Goal: Task Accomplishment & Management: Manage account settings

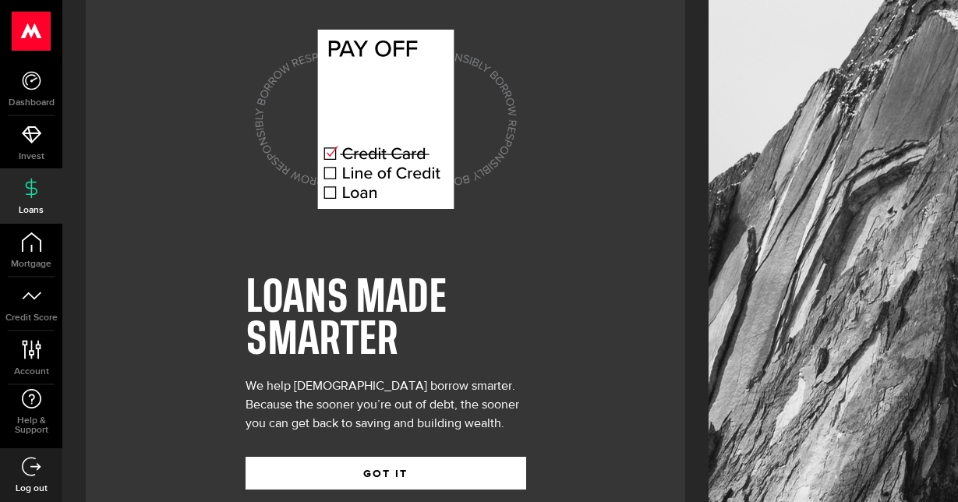
scroll to position [62, 0]
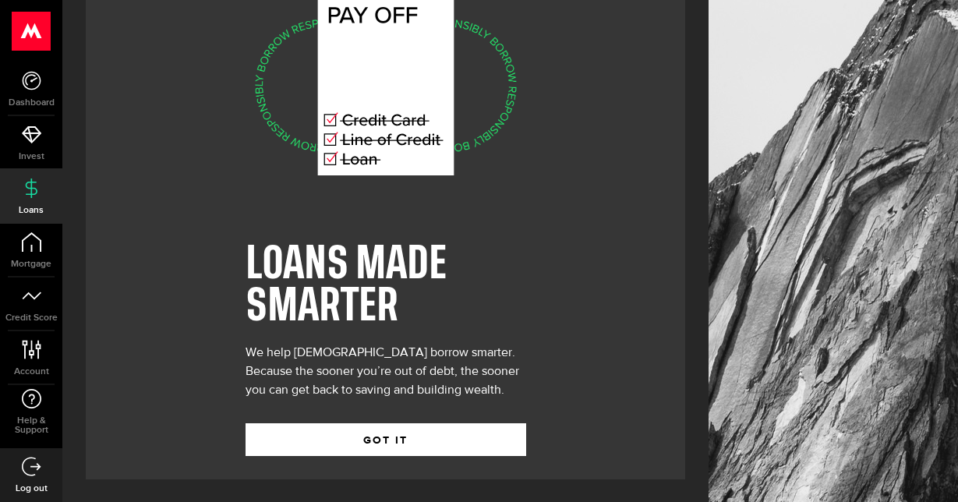
click at [30, 37] on use at bounding box center [31, 31] width 38 height 39
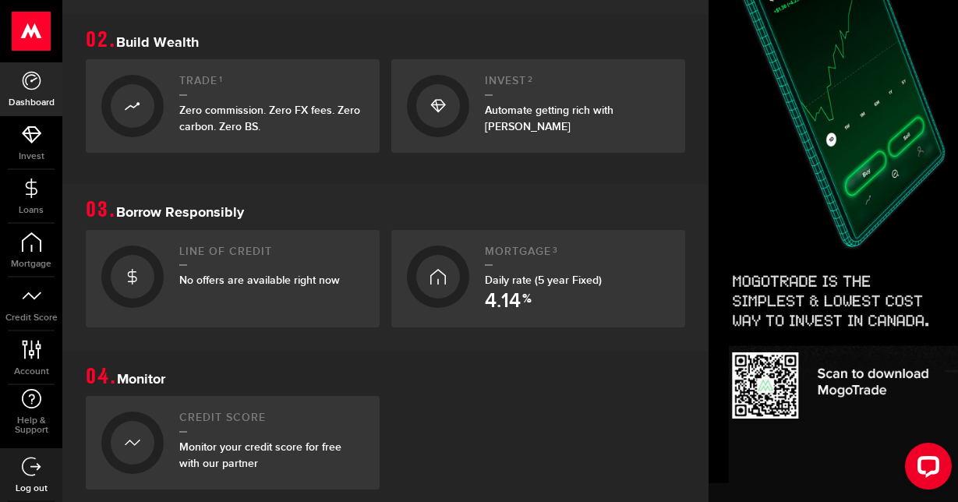
scroll to position [506, 0]
click at [267, 278] on span "No offers are available right now" at bounding box center [259, 279] width 161 height 13
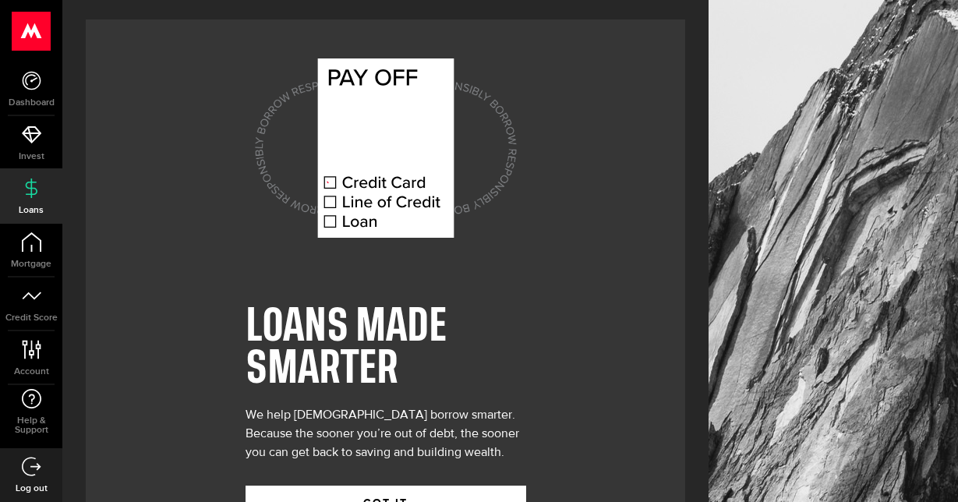
scroll to position [62, 0]
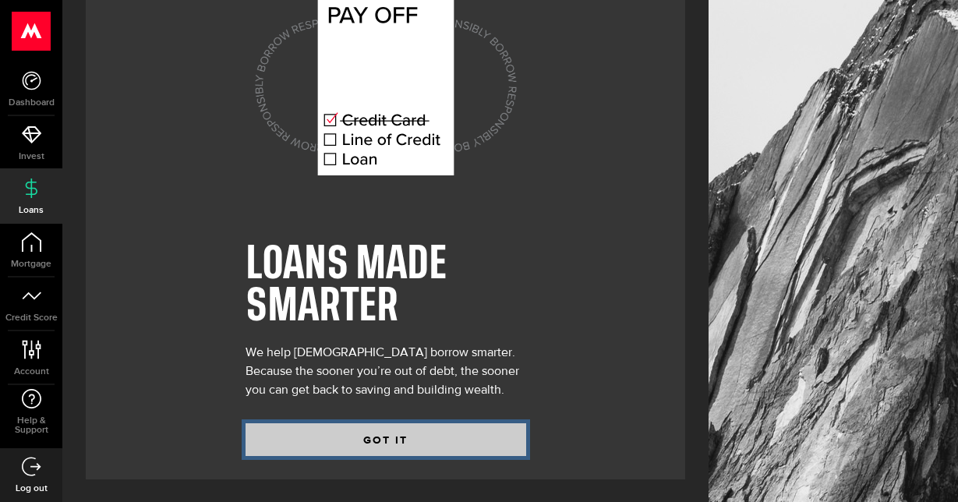
click at [356, 433] on button "GOT IT" at bounding box center [386, 439] width 281 height 33
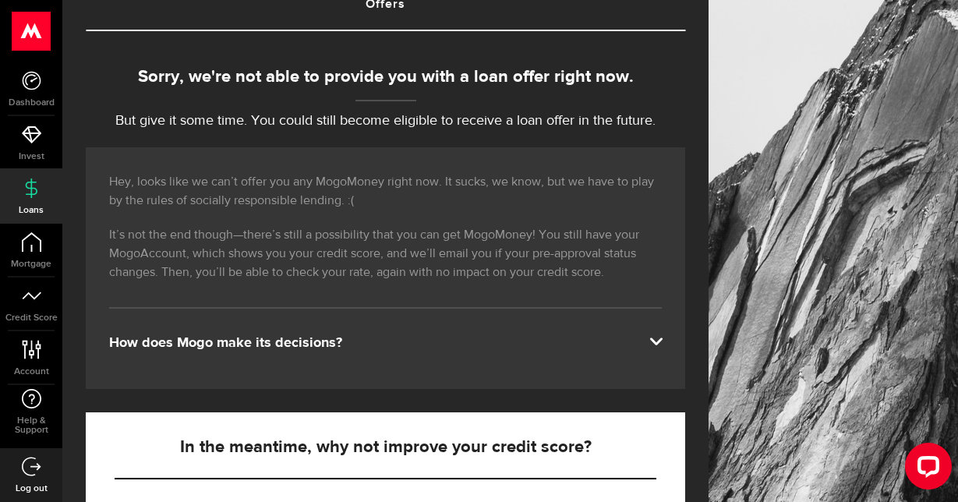
scroll to position [187, 0]
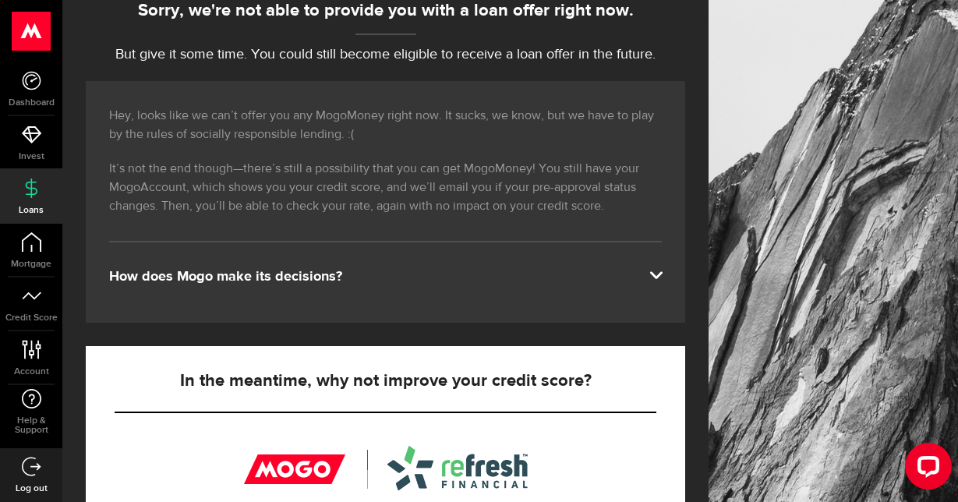
click at [33, 198] on link "Loans" at bounding box center [31, 196] width 62 height 53
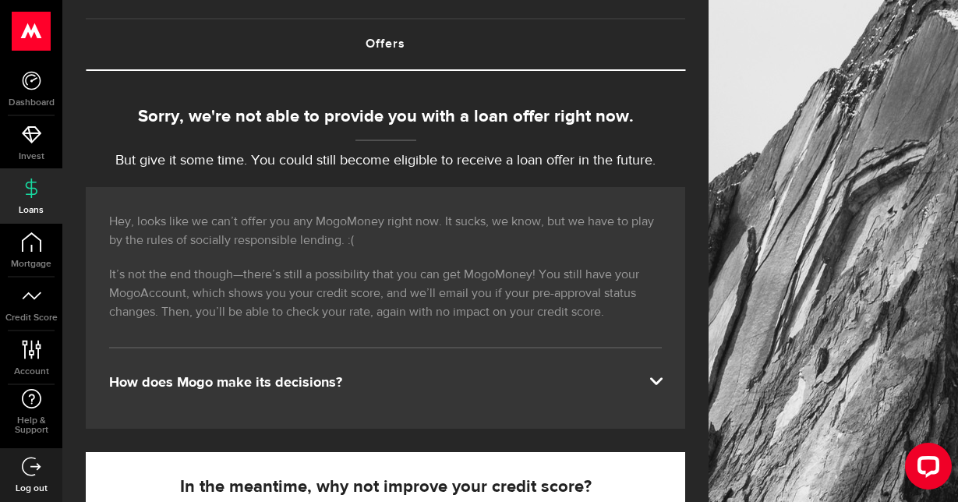
scroll to position [83, 0]
